Goal: Information Seeking & Learning: Learn about a topic

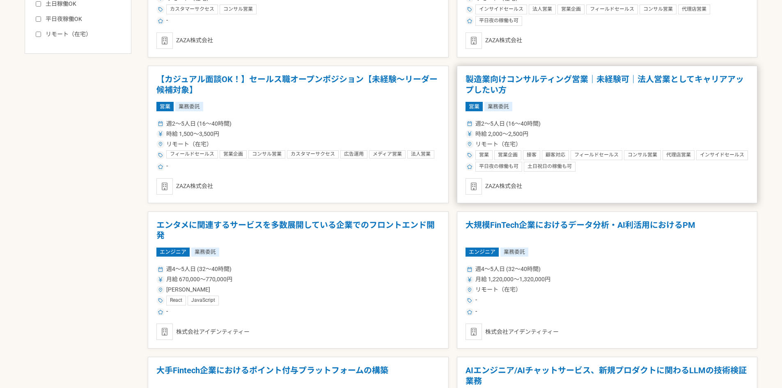
scroll to position [507, 0]
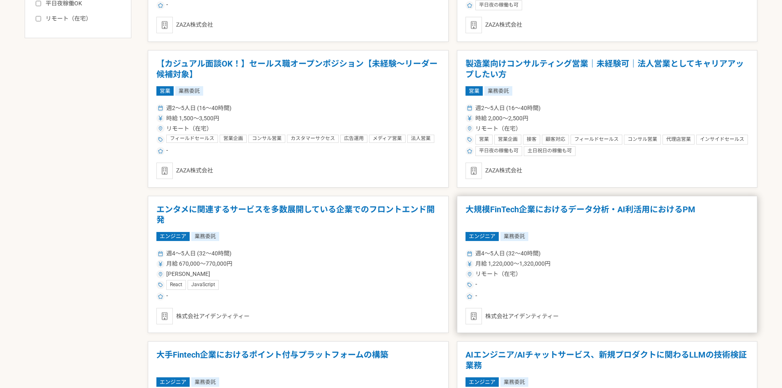
drag, startPoint x: 627, startPoint y: 210, endPoint x: 535, endPoint y: 231, distance: 94.3
click at [535, 231] on article "大規模FinTech企業におけるデータ分析・AI利活用におけるPM エンジニア 業務委託 週4〜5人日 (32〜40時間) 月給 1,220,000〜1,32…" at bounding box center [607, 265] width 301 height 138
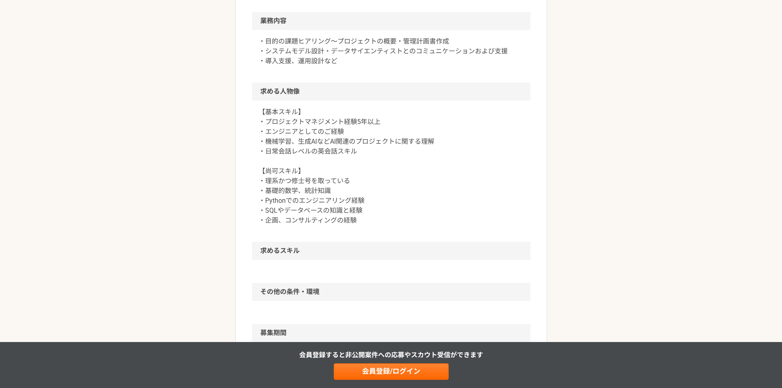
scroll to position [303, 0]
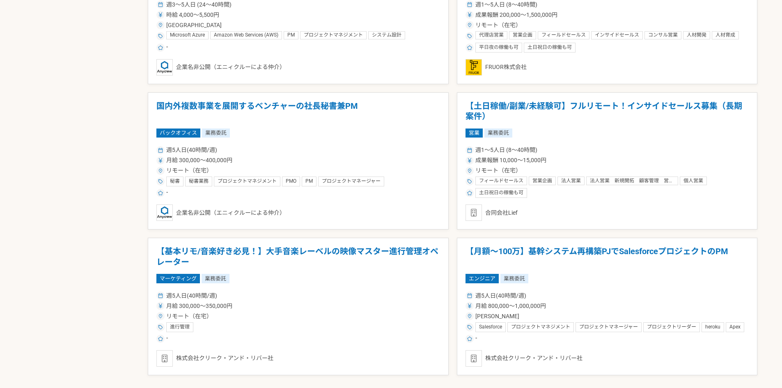
scroll to position [1389, 0]
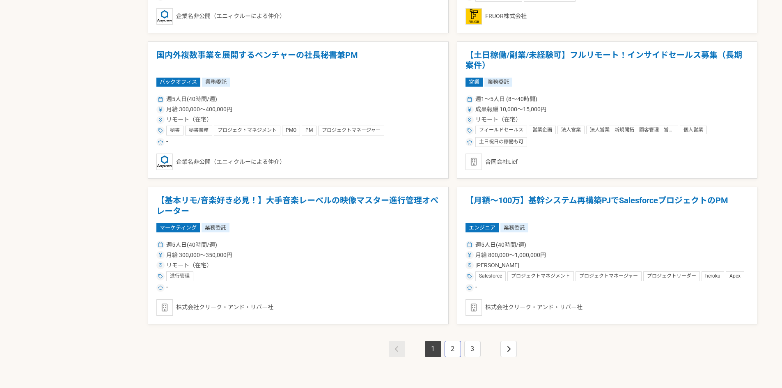
click at [450, 351] on link "2" at bounding box center [453, 349] width 16 height 16
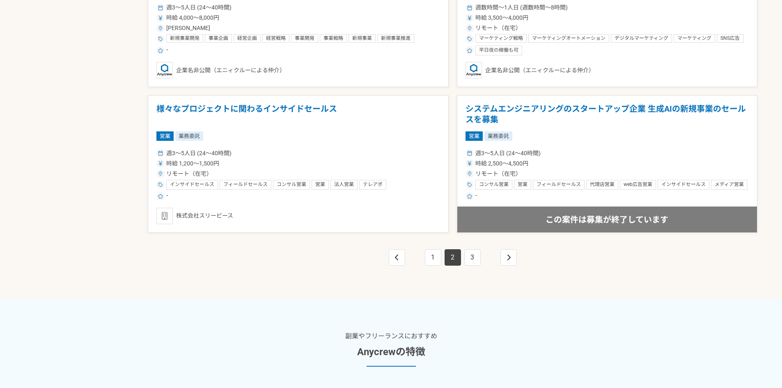
scroll to position [1683, 0]
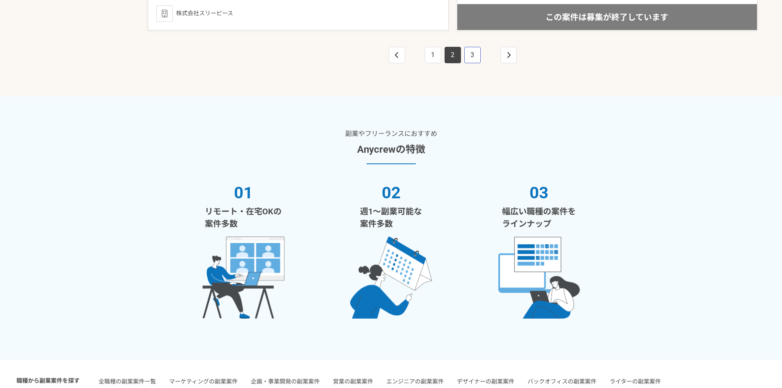
click at [465, 55] on link "3" at bounding box center [472, 55] width 16 height 16
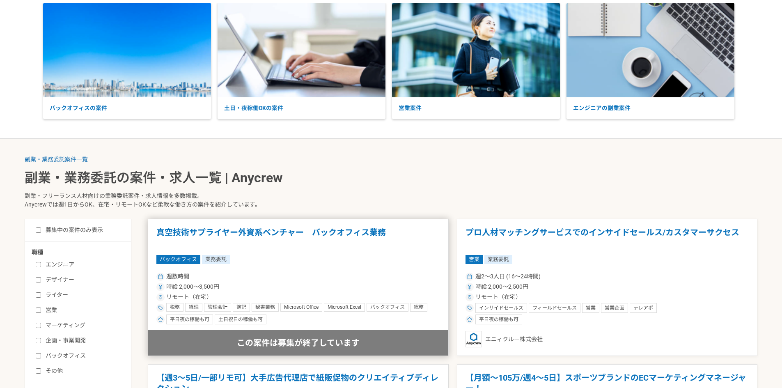
scroll to position [105, 0]
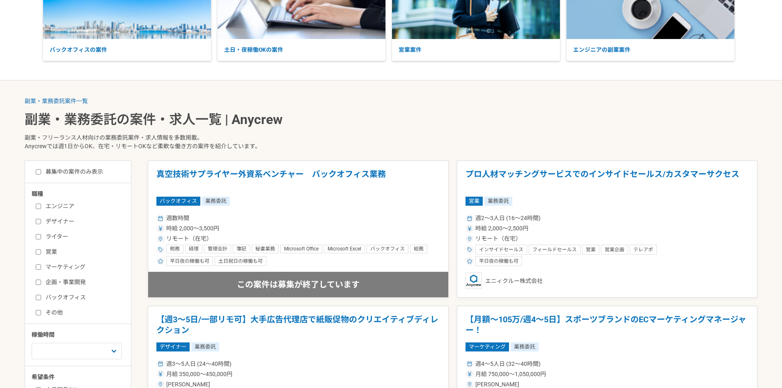
click at [71, 203] on label "エンジニア" at bounding box center [83, 206] width 94 height 9
click at [41, 204] on input "エンジニア" at bounding box center [38, 206] width 5 height 5
checkbox input "true"
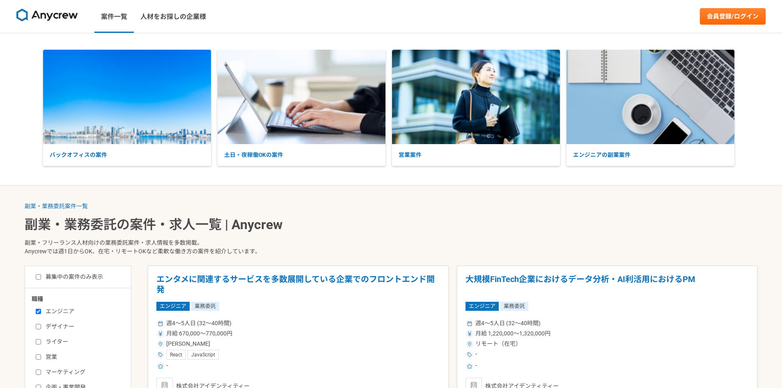
click at [75, 276] on label "募集中の案件のみ表示" at bounding box center [69, 277] width 67 height 9
click at [41, 276] on input "募集中の案件のみ表示" at bounding box center [38, 276] width 5 height 5
checkbox input "true"
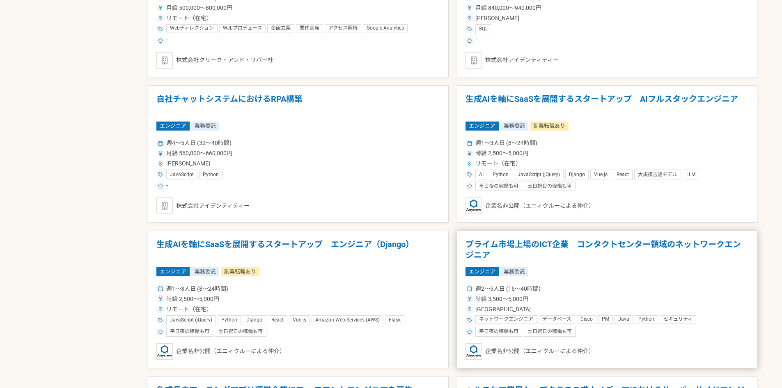
scroll to position [457, 0]
